Goal: Task Accomplishment & Management: Complete application form

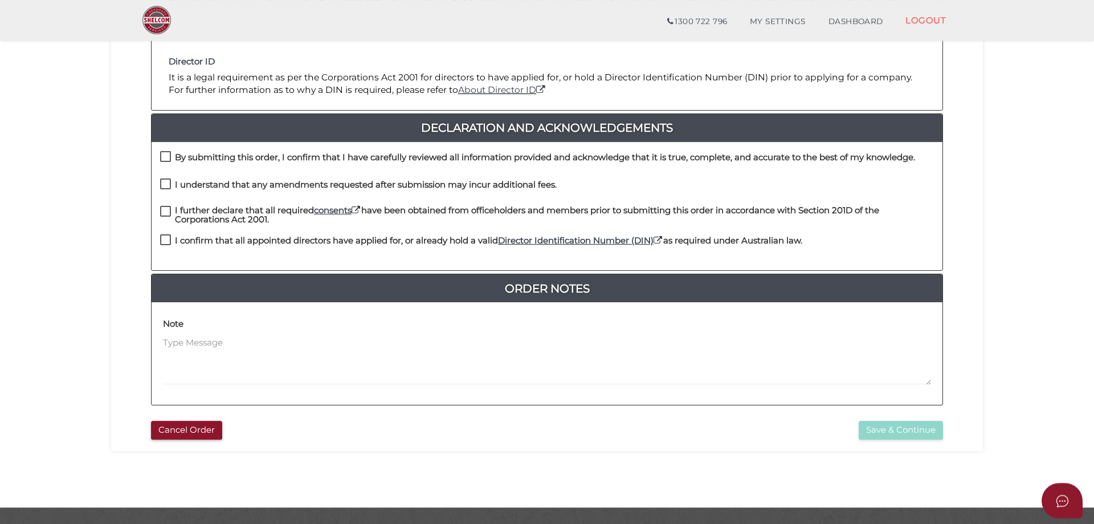
scroll to position [233, 0]
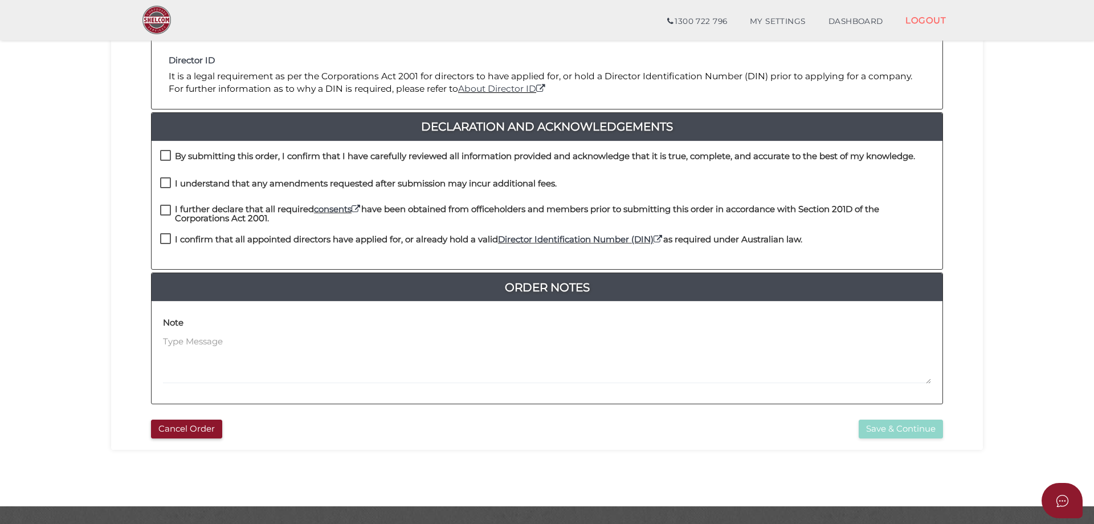
click at [311, 152] on h4 "By submitting this order, I confirm that I have carefully reviewed all informat…" at bounding box center [545, 157] width 740 height 10
checkbox input "true"
click at [258, 183] on h4 "I understand that any amendments requested after submission may incur additiona…" at bounding box center [366, 184] width 382 height 10
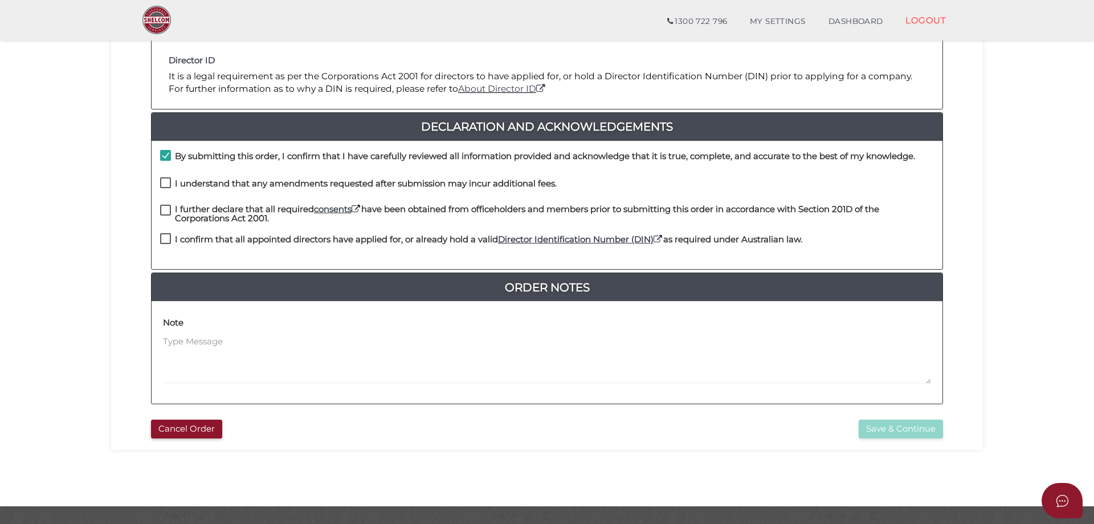
checkbox input "true"
click at [242, 217] on h4 "I further declare that all required consents have been obtained from officehold…" at bounding box center [554, 214] width 759 height 19
checkbox input "true"
click at [238, 240] on h4 "I confirm that all appointed directors have applied for, or already hold a vali…" at bounding box center [489, 240] width 628 height 10
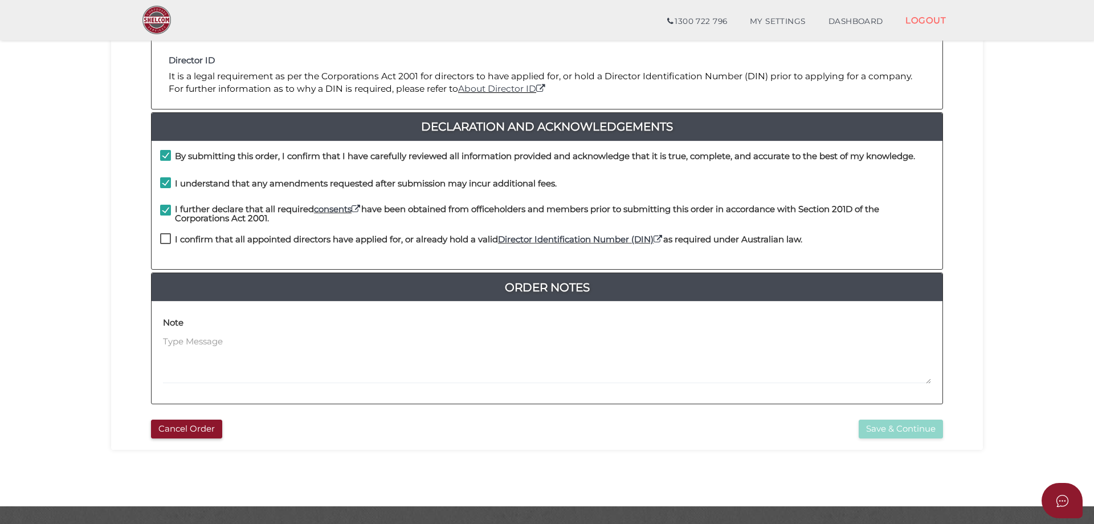
checkbox input "true"
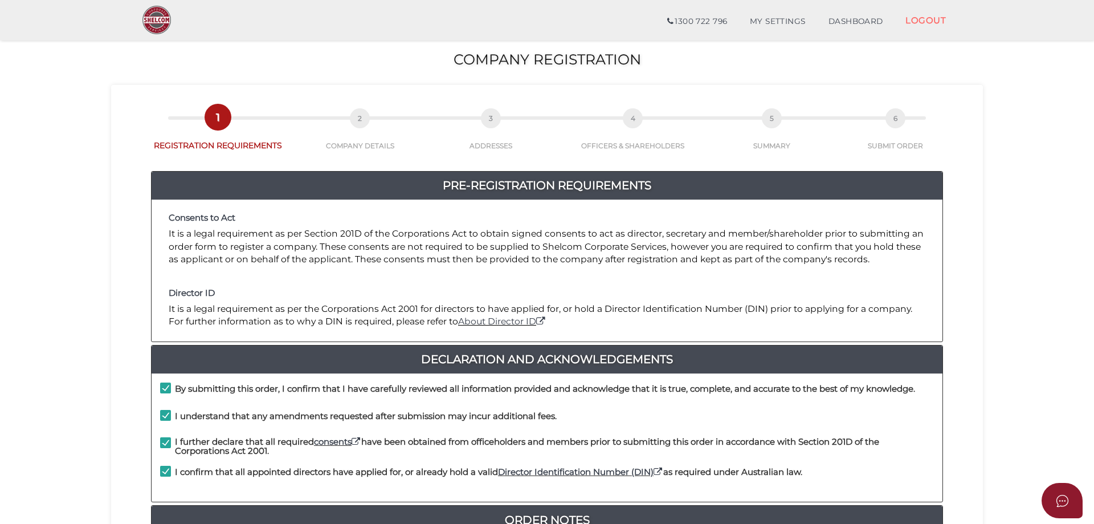
scroll to position [259, 0]
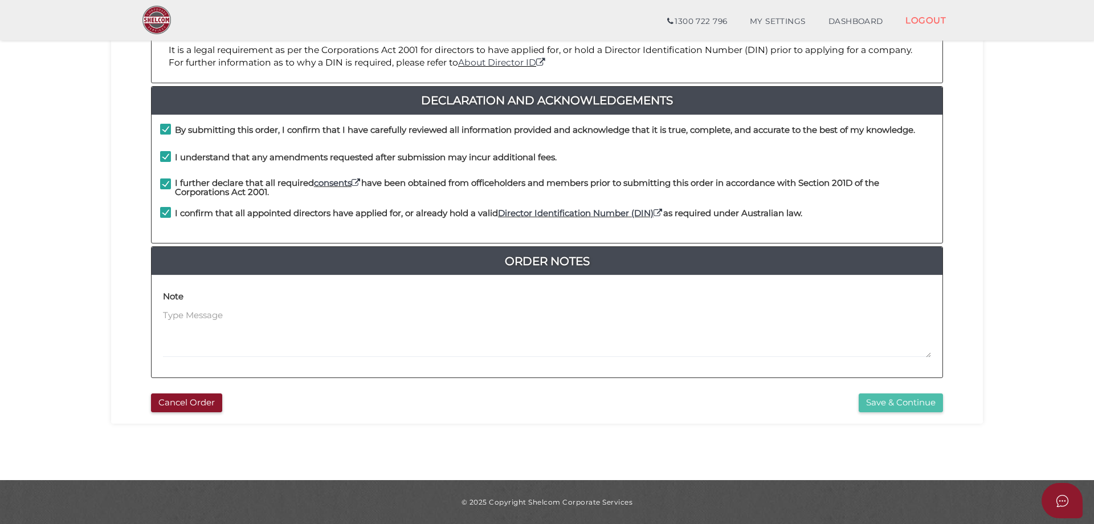
click at [896, 402] on button "Save & Continue" at bounding box center [901, 402] width 84 height 19
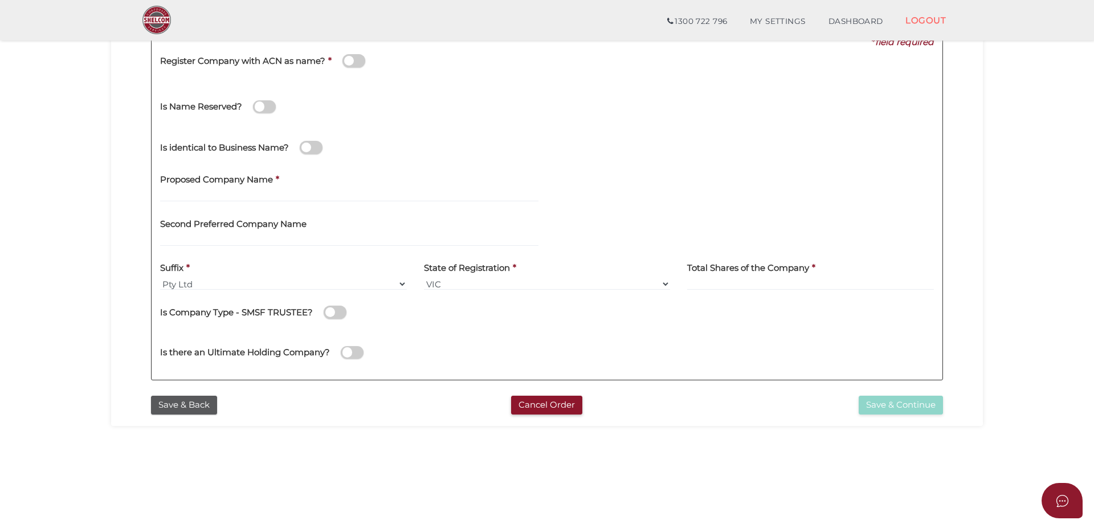
scroll to position [116, 0]
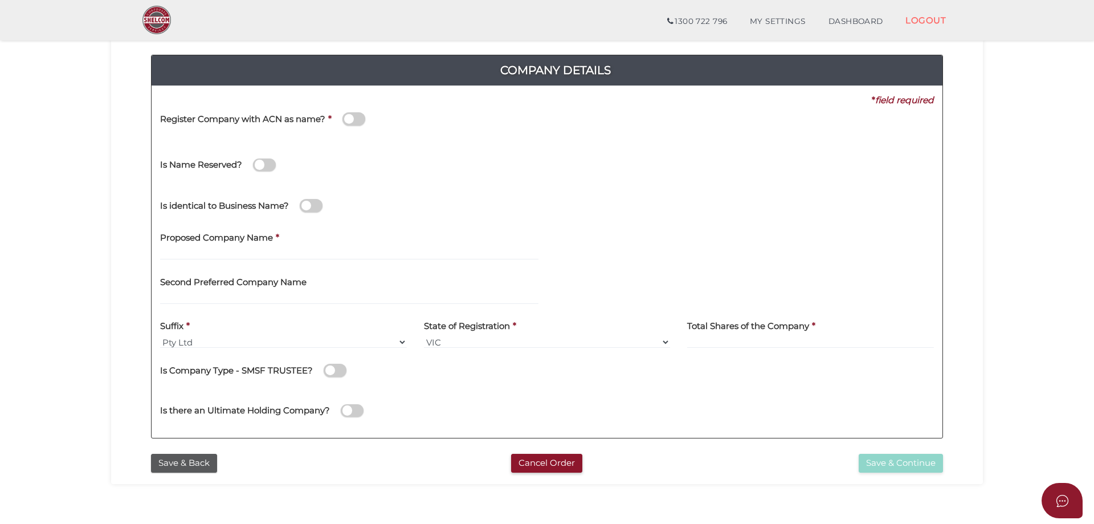
click at [340, 372] on span at bounding box center [335, 370] width 23 height 13
click at [0, 0] on input "checkbox" at bounding box center [0, 0] width 0 height 0
click at [783, 343] on input at bounding box center [810, 342] width 247 height 13
type input "120"
click at [172, 253] on input "text" at bounding box center [349, 253] width 378 height 13
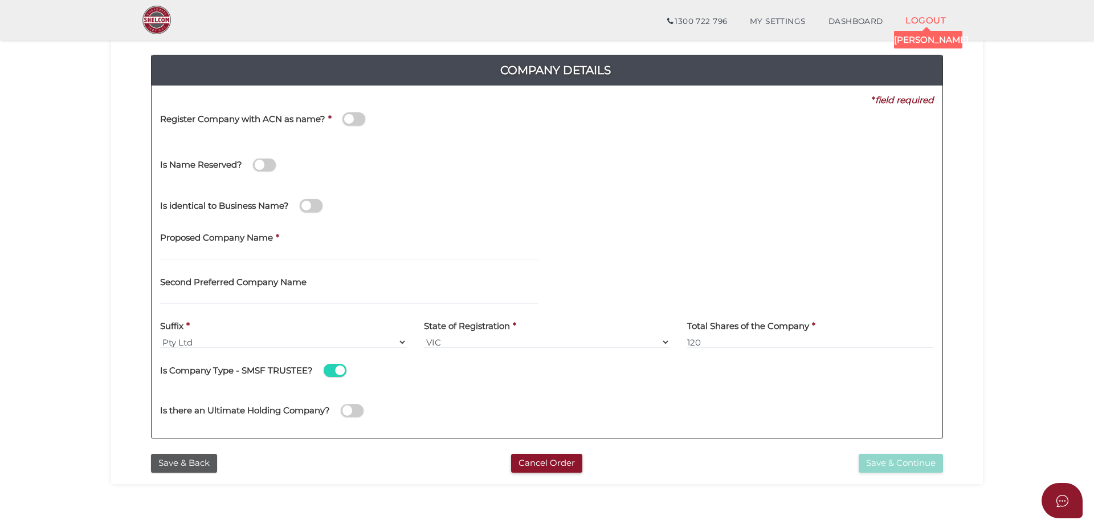
click at [927, 31] on span "[PERSON_NAME]" at bounding box center [928, 40] width 68 height 18
